Goal: Find specific page/section: Locate item on page

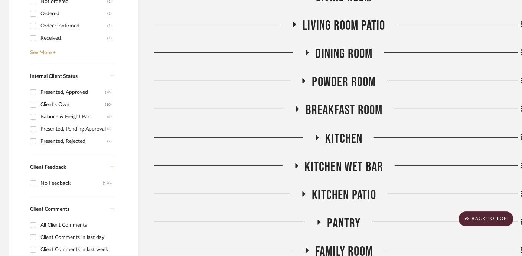
scroll to position [355, 2]
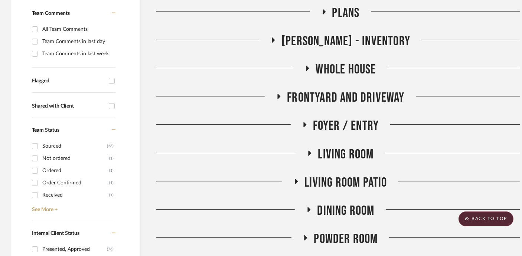
scroll to position [311, 0]
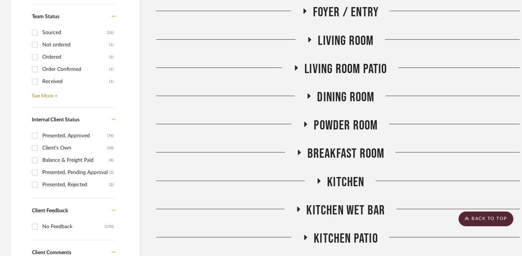
click at [346, 41] on span "Living Room" at bounding box center [346, 41] width 56 height 16
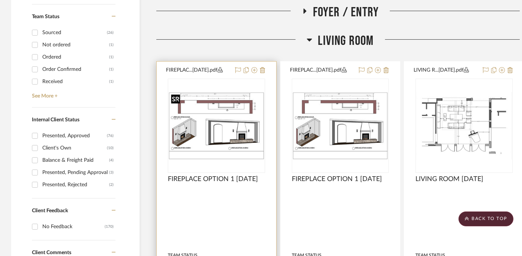
click at [0, 0] on img at bounding box center [0, 0] width 0 height 0
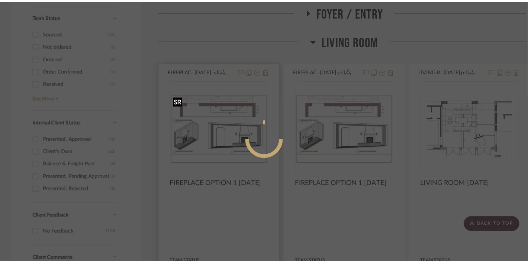
scroll to position [0, 0]
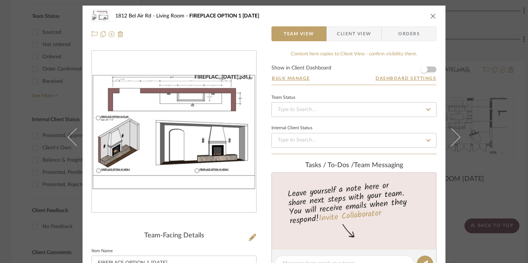
click at [227, 134] on img "0" at bounding box center [174, 132] width 164 height 116
click at [29, 120] on div "1812 Bel Air Rd Living Room FIREPLACE OPTION 1 [DATE] Team View Client View Ord…" at bounding box center [264, 131] width 528 height 263
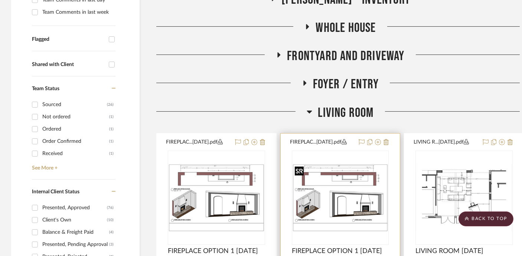
scroll to position [227, 0]
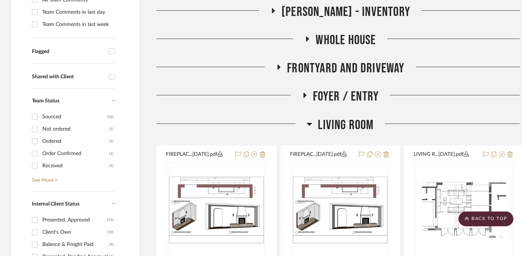
click at [343, 119] on span "Living Room" at bounding box center [346, 125] width 56 height 16
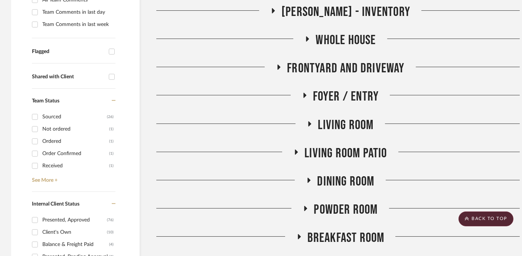
scroll to position [0, 0]
